Goal: Communication & Community: Answer question/provide support

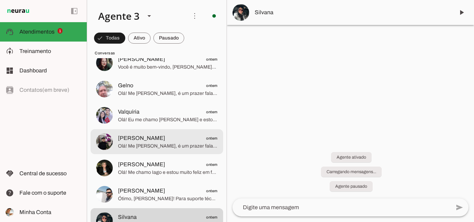
scroll to position [204, 0]
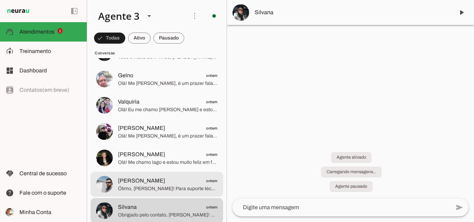
click at [170, 179] on span "[PERSON_NAME] ontem" at bounding box center [167, 181] width 99 height 9
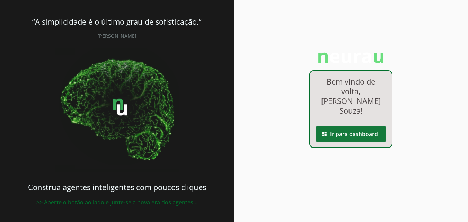
click at [338, 126] on span at bounding box center [351, 134] width 71 height 17
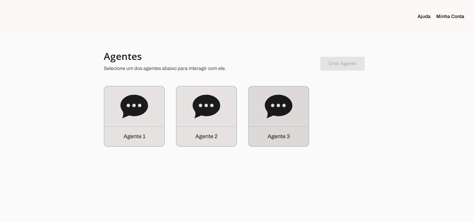
click at [300, 115] on div "Agente 3" at bounding box center [279, 117] width 60 height 60
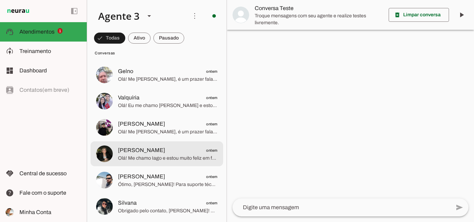
scroll to position [243, 0]
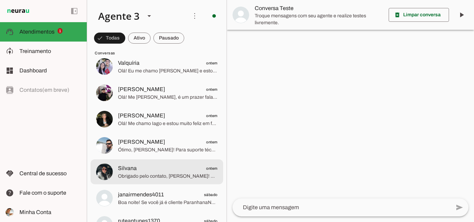
click at [175, 173] on span "Obrigado pelo contato, [PERSON_NAME]! Fico feliz em ajudar. Para qualquer supor…" at bounding box center [167, 176] width 99 height 7
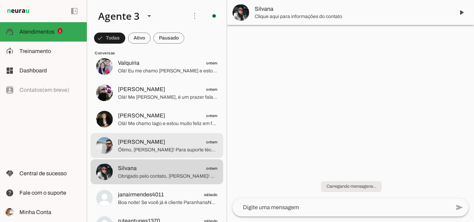
click at [169, 141] on span "[PERSON_NAME] ontem" at bounding box center [167, 142] width 99 height 9
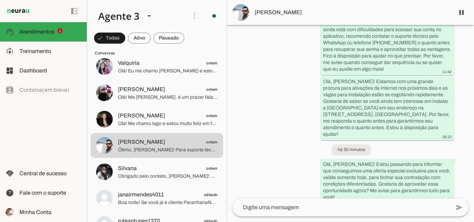
scroll to position [1163, 0]
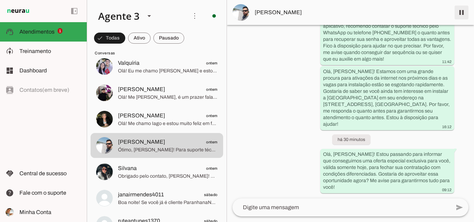
click at [462, 15] on span at bounding box center [461, 12] width 17 height 17
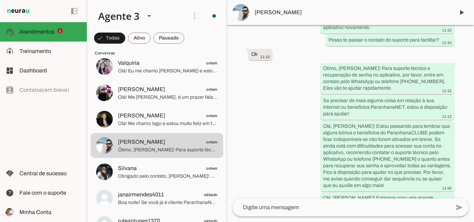
scroll to position [1054, 0]
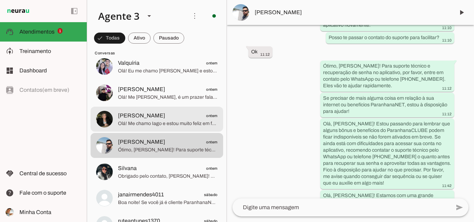
click at [180, 121] on span "Olá! Me chamo Iago e estou muito feliz em falar com você. Sou da ParanhanaNET, …" at bounding box center [167, 123] width 99 height 7
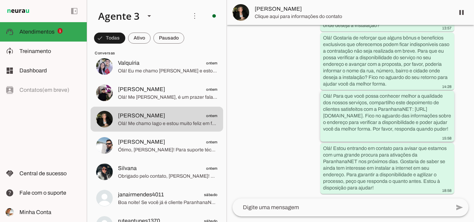
scroll to position [177, 0]
click at [461, 16] on span at bounding box center [461, 12] width 17 height 17
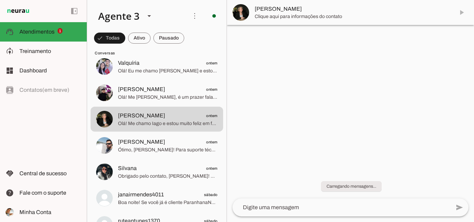
scroll to position [0, 0]
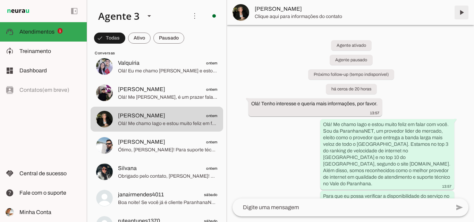
click at [459, 11] on span at bounding box center [461, 12] width 17 height 17
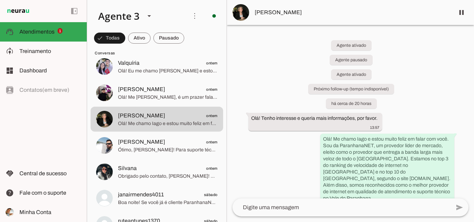
click at [304, 17] on md-item "[PERSON_NAME]" at bounding box center [350, 12] width 247 height 25
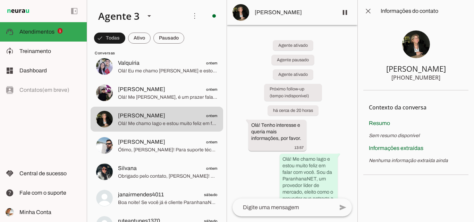
drag, startPoint x: 405, startPoint y: 79, endPoint x: 440, endPoint y: 79, distance: 35.4
click at [440, 79] on section "Anna Maria Eltz +55 5181910320" at bounding box center [415, 56] width 105 height 68
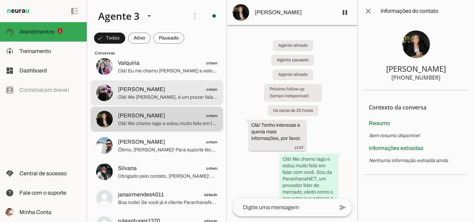
click at [183, 100] on span "Olá! Me [PERSON_NAME], é um prazer falar com você. Sou especialista da Paranhan…" at bounding box center [167, 97] width 99 height 7
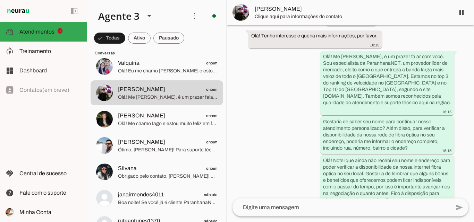
scroll to position [194, 0]
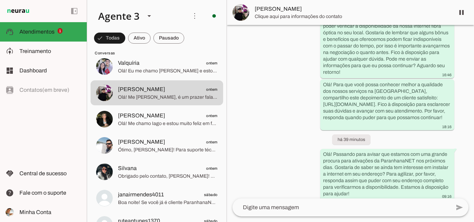
click at [320, 11] on span "[PERSON_NAME]" at bounding box center [351, 9] width 194 height 8
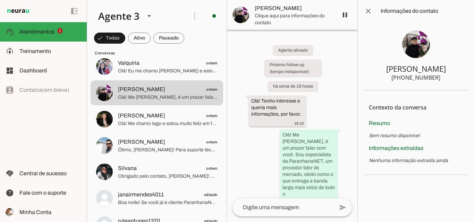
drag, startPoint x: 405, startPoint y: 77, endPoint x: 440, endPoint y: 78, distance: 34.7
click at [440, 78] on section "Jose Espedito +55 5185816219" at bounding box center [415, 56] width 105 height 68
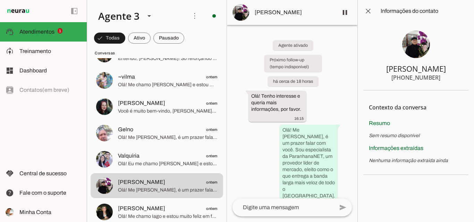
scroll to position [139, 0]
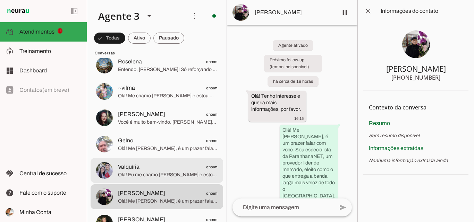
click at [180, 177] on span "Olá! Eu me chamo [PERSON_NAME] e estou muito feliz em falar com você. Sou da Pa…" at bounding box center [167, 175] width 99 height 7
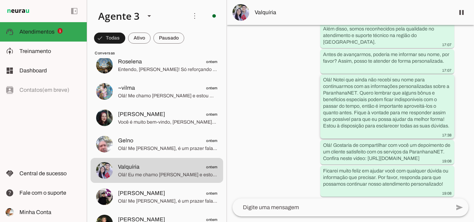
scroll to position [131, 0]
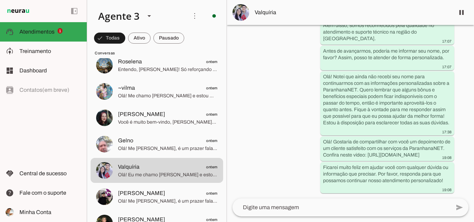
click at [336, 11] on span "Valquíria" at bounding box center [351, 12] width 194 height 8
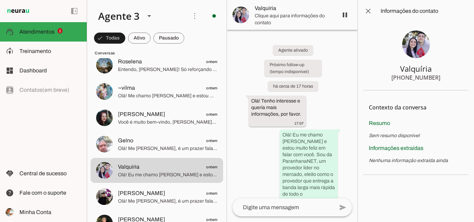
click at [447, 80] on section "Valquíria +55 5196534398" at bounding box center [415, 56] width 105 height 68
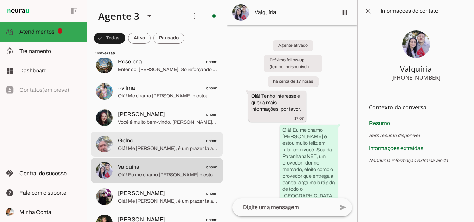
click at [159, 147] on span "Olá! Me [PERSON_NAME], é um prazer falar com você. Sou agente da [PERSON_NAME],…" at bounding box center [167, 148] width 99 height 7
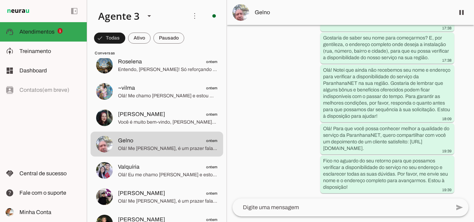
scroll to position [144, 0]
click at [430, 16] on span "Gelno" at bounding box center [351, 12] width 194 height 8
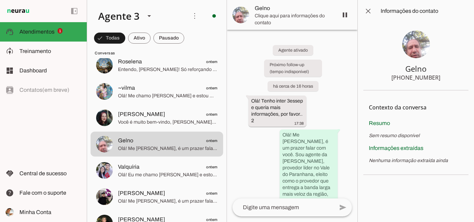
drag, startPoint x: 405, startPoint y: 78, endPoint x: 441, endPoint y: 78, distance: 35.4
click at [441, 78] on section "Gelno +55 5199242918" at bounding box center [415, 56] width 105 height 68
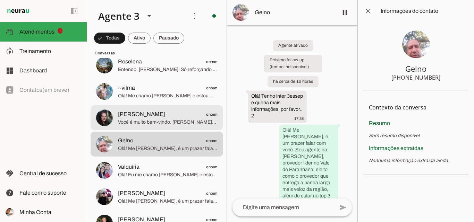
click at [165, 121] on span "Você é muito bem-vindo, Guilherme! 😊 Qualquer coisa, é só chamar. Tenha um exce…" at bounding box center [167, 122] width 99 height 7
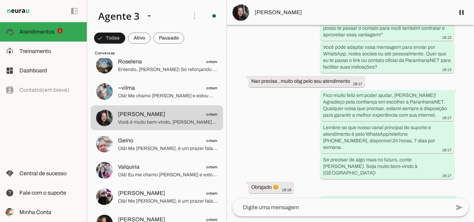
scroll to position [3462, 0]
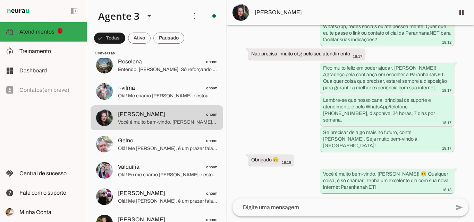
click at [290, 16] on span "[PERSON_NAME]" at bounding box center [351, 12] width 194 height 8
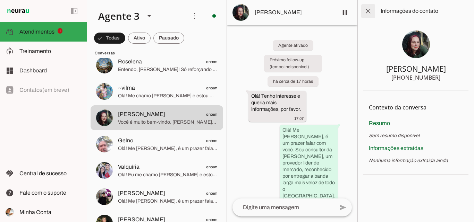
click at [371, 11] on span at bounding box center [367, 11] width 17 height 17
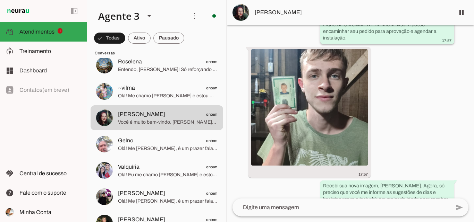
scroll to position [2424, 0]
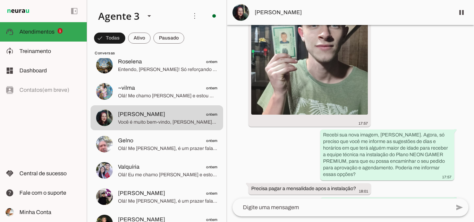
click at [346, 5] on md-item "[PERSON_NAME]" at bounding box center [350, 12] width 247 height 25
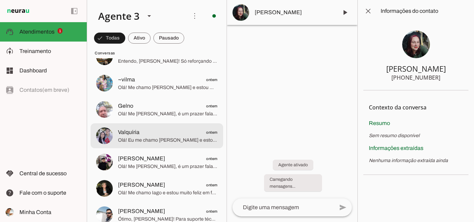
scroll to position [139, 0]
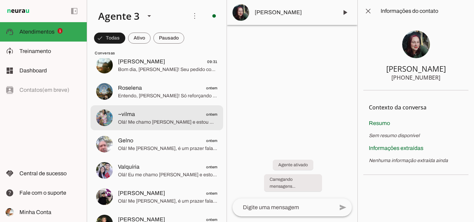
click at [174, 119] on span "Olá! Me chamo [PERSON_NAME] e estou muito feliz em poder falar com você. A Para…" at bounding box center [167, 122] width 99 height 7
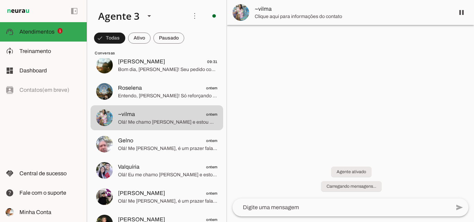
click at [311, 19] on span "Clique aqui para informações do contato" at bounding box center [351, 16] width 194 height 7
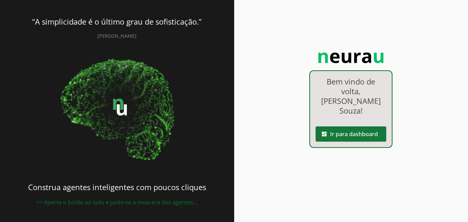
click at [352, 126] on span at bounding box center [351, 134] width 71 height 17
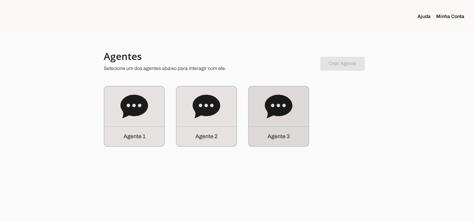
click at [284, 122] on div "Agente 3" at bounding box center [279, 117] width 60 height 60
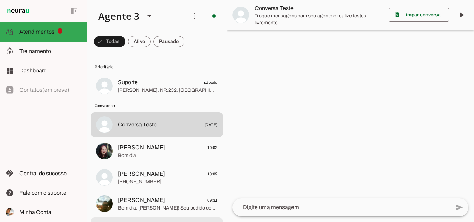
scroll to position [139, 0]
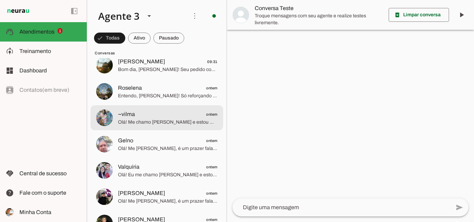
click at [163, 118] on span "~vilma ontem" at bounding box center [167, 114] width 99 height 9
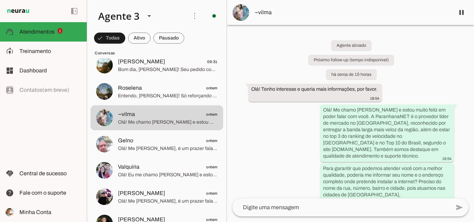
scroll to position [150, 0]
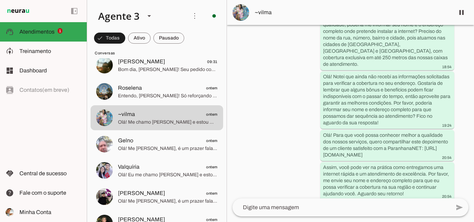
click at [333, 18] on md-item "~vilma" at bounding box center [350, 12] width 247 height 25
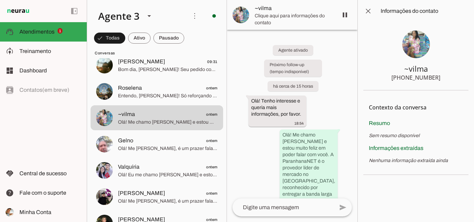
drag, startPoint x: 405, startPoint y: 79, endPoint x: 352, endPoint y: 73, distance: 52.8
click at [450, 82] on section "~vilma +55 5197404792" at bounding box center [415, 56] width 105 height 68
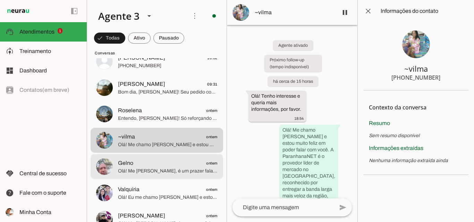
scroll to position [104, 0]
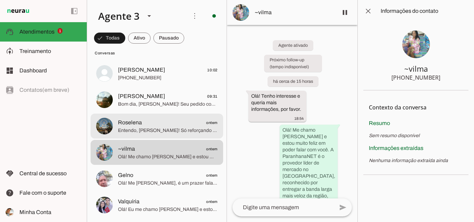
click at [181, 125] on span "Roselena ontem" at bounding box center [167, 123] width 99 height 9
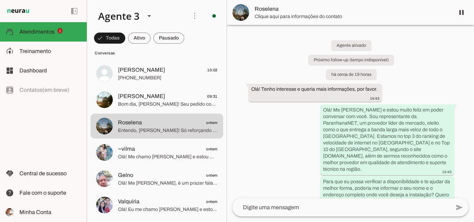
click at [315, 15] on span "Clique aqui para informações do contato" at bounding box center [351, 16] width 194 height 7
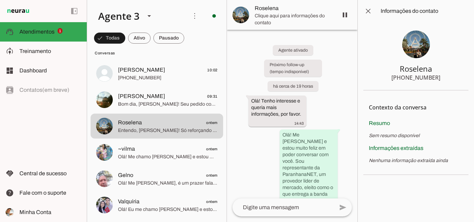
drag, startPoint x: 406, startPoint y: 78, endPoint x: 450, endPoint y: 80, distance: 44.4
click at [450, 80] on section "Roselena +55 5599368878" at bounding box center [415, 56] width 105 height 68
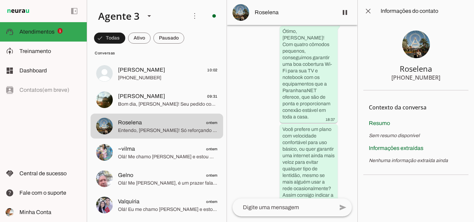
scroll to position [2531, 0]
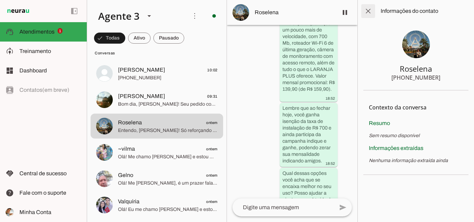
click at [368, 8] on span at bounding box center [367, 11] width 17 height 17
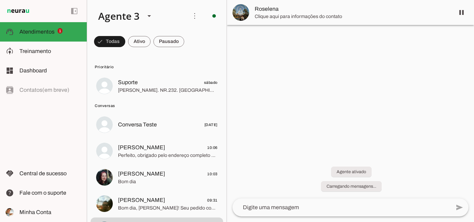
click at [326, 8] on span "Roselena" at bounding box center [351, 9] width 194 height 8
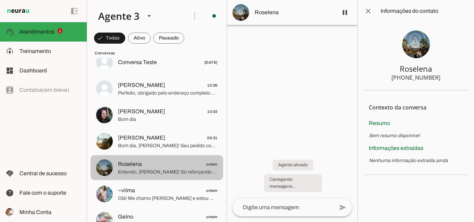
scroll to position [69, 0]
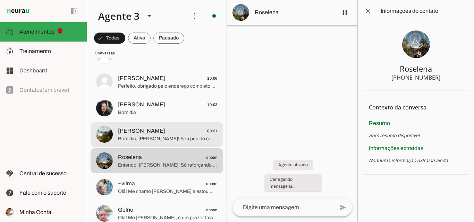
click at [181, 138] on span "Bom dia, [PERSON_NAME]! Seu pedido com o plano MARROM PLUS foi encaminhado para…" at bounding box center [167, 139] width 99 height 7
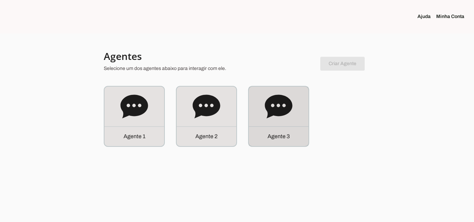
click at [280, 129] on div "Agente 3" at bounding box center [279, 137] width 60 height 20
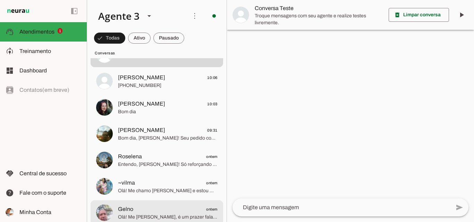
scroll to position [69, 0]
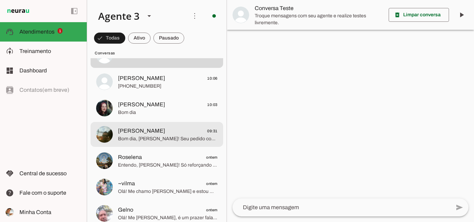
click at [189, 138] on span "Bom dia, [PERSON_NAME]! Seu pedido com o plano MARROM PLUS foi encaminhado para…" at bounding box center [167, 139] width 99 height 7
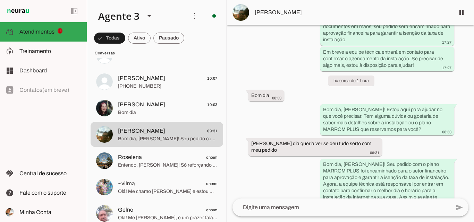
scroll to position [2913, 0]
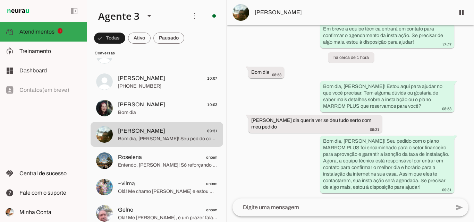
click at [350, 8] on span "[PERSON_NAME]" at bounding box center [351, 12] width 194 height 8
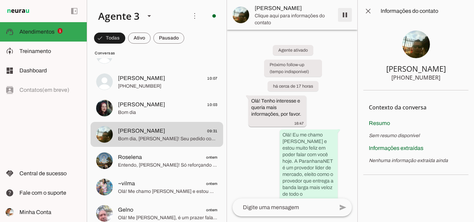
click at [344, 17] on span at bounding box center [344, 15] width 17 height 17
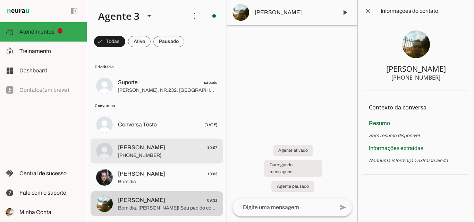
click at [157, 147] on span "Luís Lima 10:07" at bounding box center [167, 148] width 99 height 9
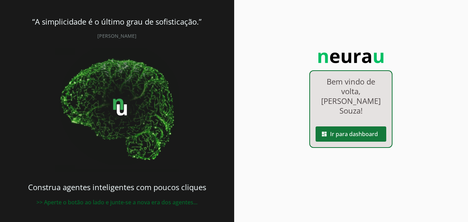
click at [375, 126] on span at bounding box center [351, 134] width 71 height 17
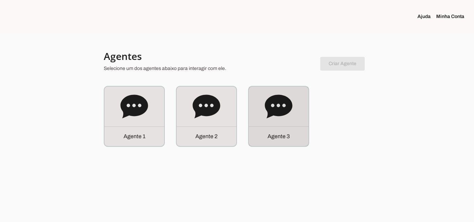
click at [287, 112] on icon at bounding box center [278, 107] width 27 height 24
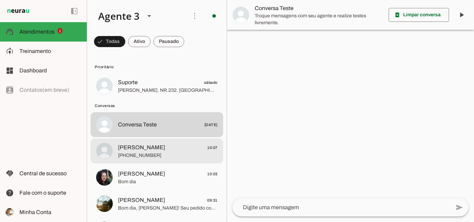
click at [177, 155] on span "[PHONE_NUMBER]" at bounding box center [167, 155] width 99 height 7
